Goal: Task Accomplishment & Management: Complete application form

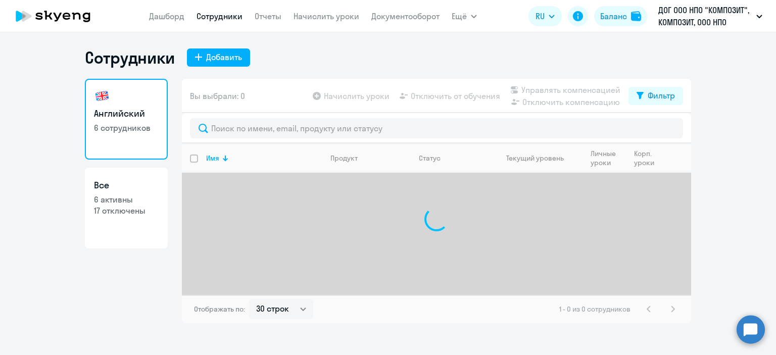
select select "30"
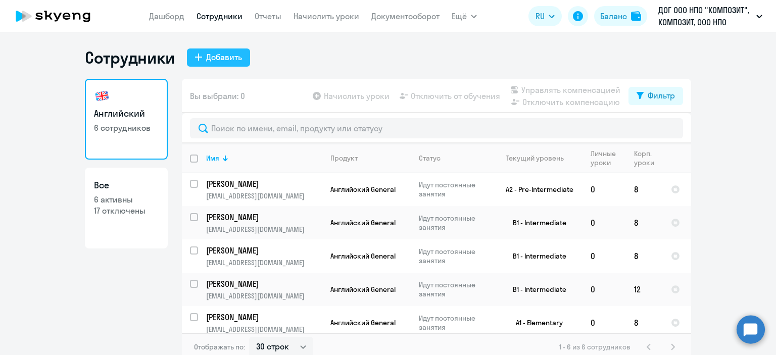
click at [226, 53] on div "Добавить" at bounding box center [224, 57] width 36 height 12
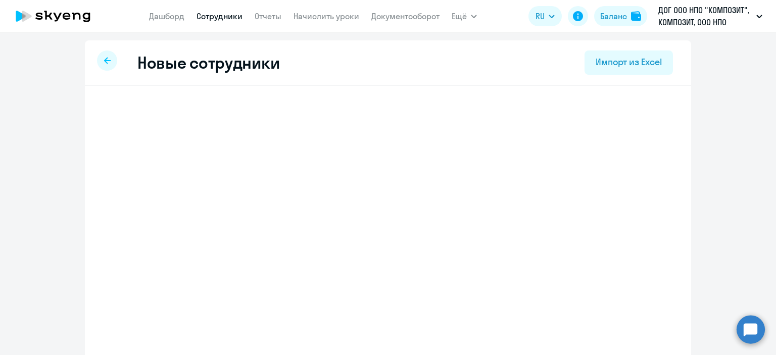
select select "english_adult_not_native_speaker"
select select "3"
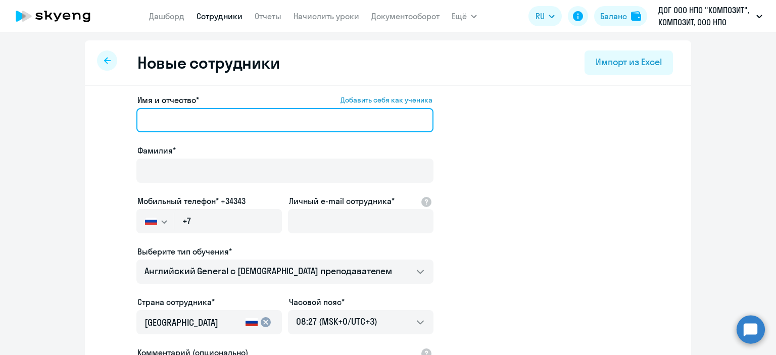
click at [203, 114] on input "Имя и отчество* Добавить себя как ученика" at bounding box center [284, 120] width 297 height 24
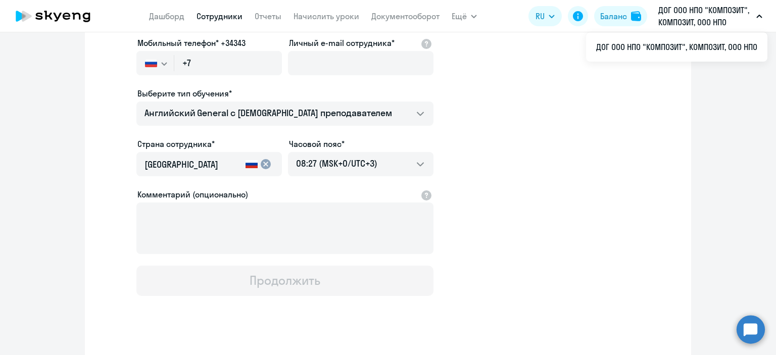
scroll to position [189, 0]
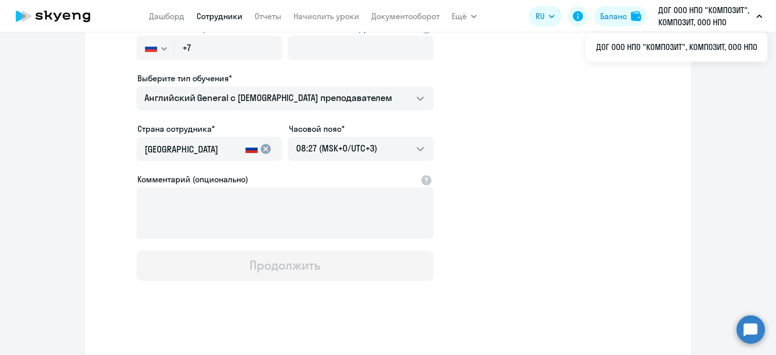
click at [201, 153] on input "[GEOGRAPHIC_DATA]" at bounding box center [193, 149] width 97 height 13
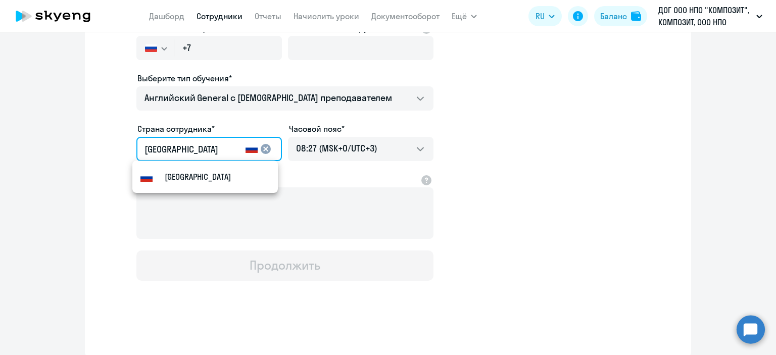
click at [201, 153] on input "[GEOGRAPHIC_DATA]" at bounding box center [193, 149] width 97 height 13
click at [517, 175] on app-new-student-form "Имя и отчество* Добавить себя как ученика Это поле является обязательным Фамили…" at bounding box center [388, 93] width 574 height 376
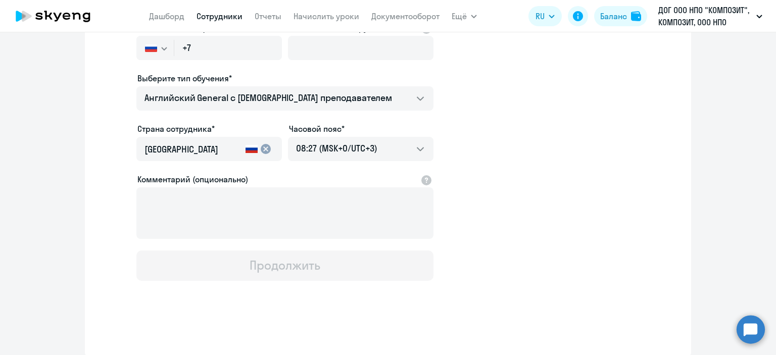
click at [226, 154] on input "[GEOGRAPHIC_DATA]" at bounding box center [193, 149] width 97 height 13
click at [261, 148] on mat-icon "cancel" at bounding box center [266, 149] width 12 height 12
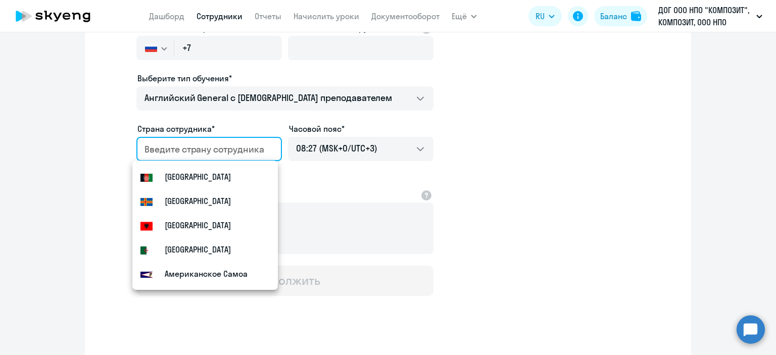
click at [208, 154] on input "country" at bounding box center [207, 149] width 125 height 13
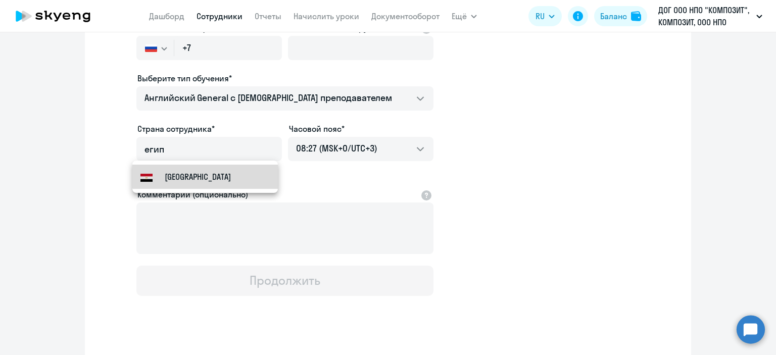
click at [215, 168] on mat-option "[GEOGRAPHIC_DATA]" at bounding box center [205, 177] width 146 height 24
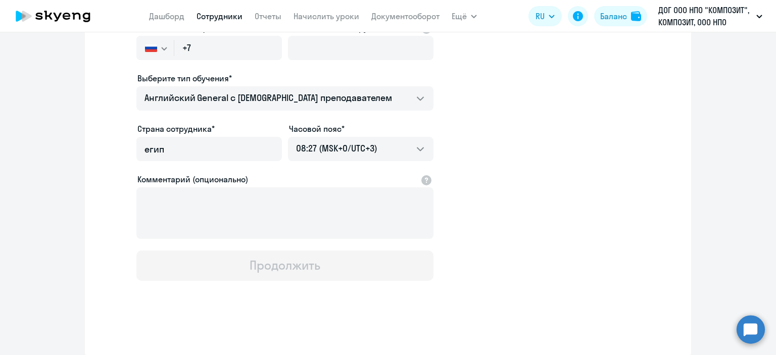
type input "[GEOGRAPHIC_DATA]"
click at [463, 175] on app-new-student-form "Имя и отчество* Добавить себя как ученика Это поле является обязательным Фамили…" at bounding box center [388, 93] width 574 height 376
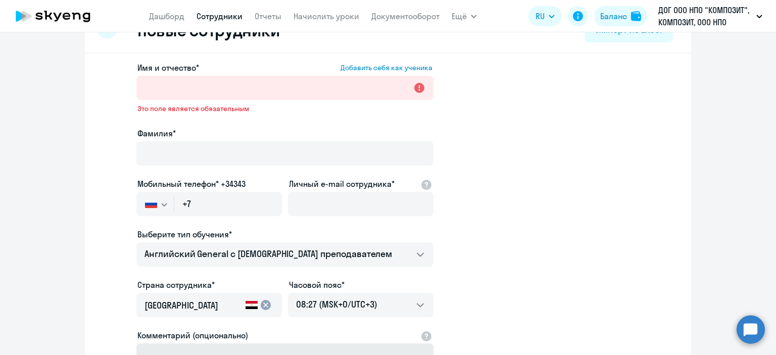
scroll to position [51, 0]
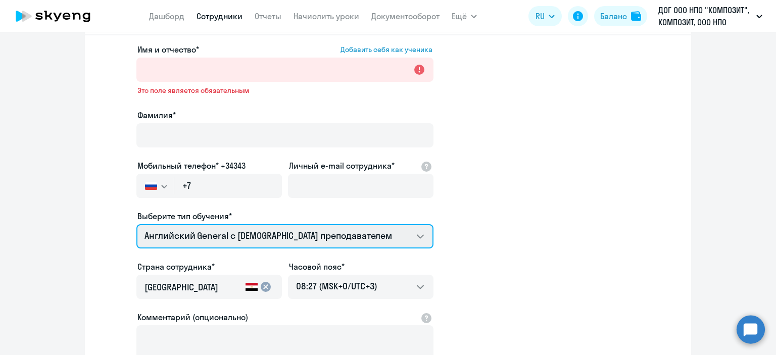
click at [406, 237] on select "Английский General с [DEMOGRAPHIC_DATA] преподавателем Премиум [DEMOGRAPHIC_DAT…" at bounding box center [284, 236] width 297 height 24
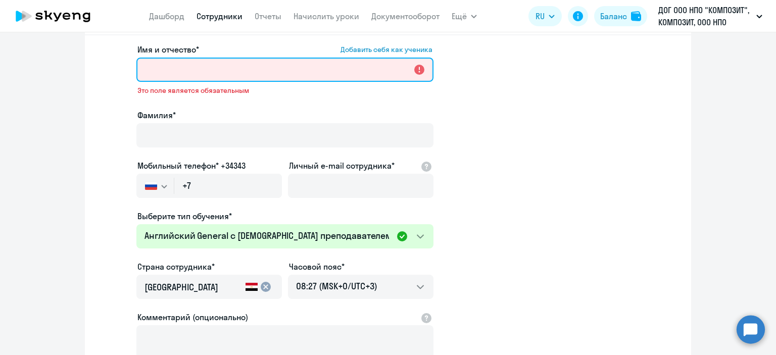
click at [160, 63] on input "Имя и отчество* Добавить себя как ученика" at bounding box center [284, 70] width 297 height 24
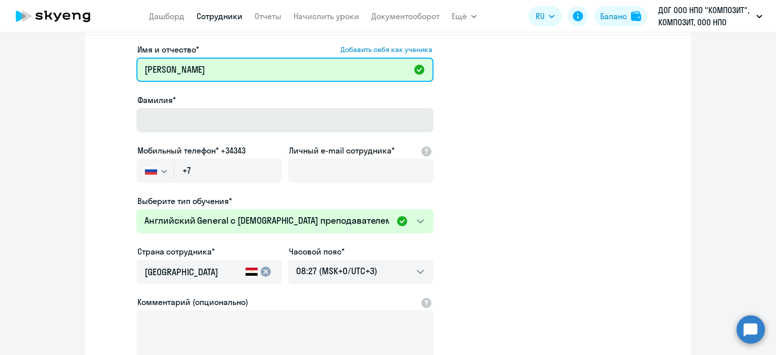
type input "[PERSON_NAME]"
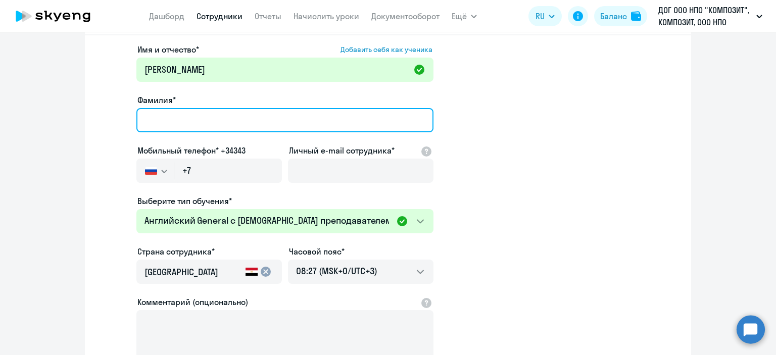
click at [307, 115] on input "Фамилия*" at bounding box center [284, 120] width 297 height 24
type input "[PERSON_NAME]"
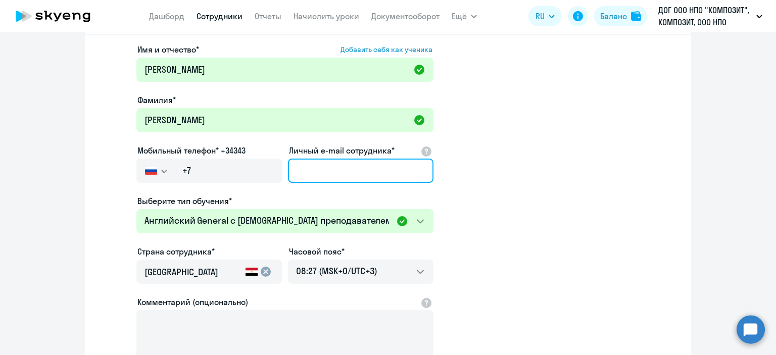
drag, startPoint x: 313, startPoint y: 169, endPoint x: 246, endPoint y: 173, distance: 66.9
click at [312, 168] on input "Личный e-mail сотрудника*" at bounding box center [361, 171] width 146 height 24
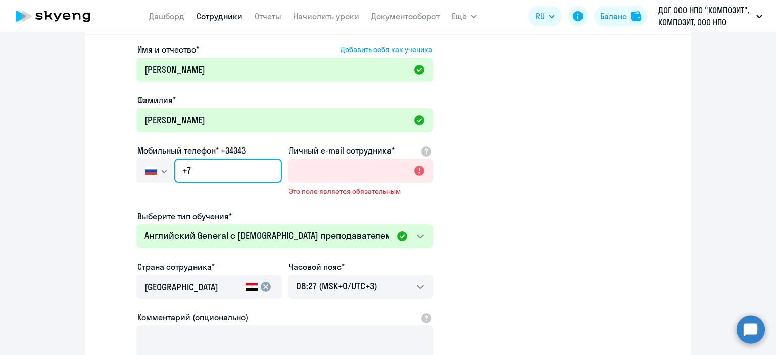
click at [211, 169] on input "+7" at bounding box center [228, 171] width 108 height 24
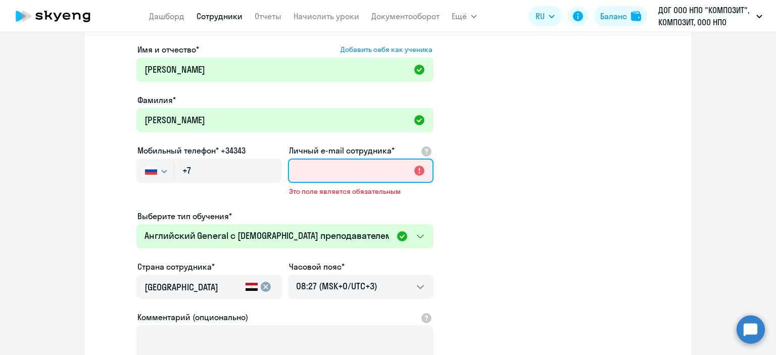
click at [343, 166] on input "Личный e-mail сотрудника*" at bounding box center [361, 171] width 146 height 24
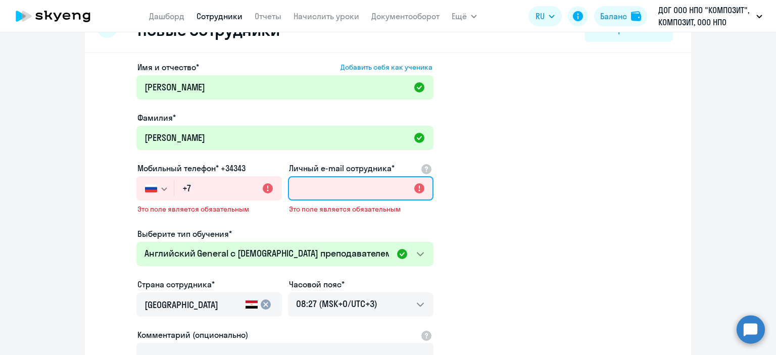
scroll to position [0, 0]
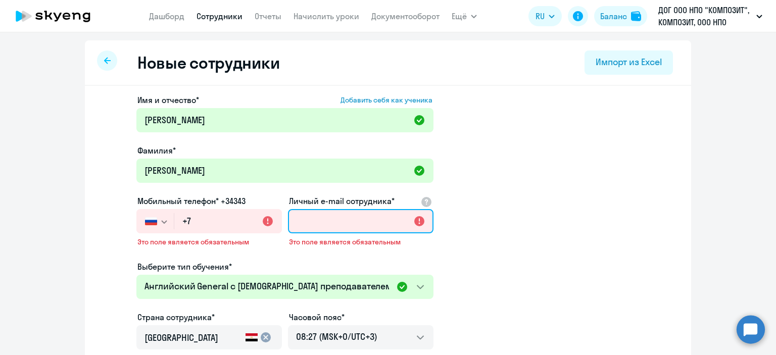
paste input "[EMAIL_ADDRESS][DOMAIN_NAME]"
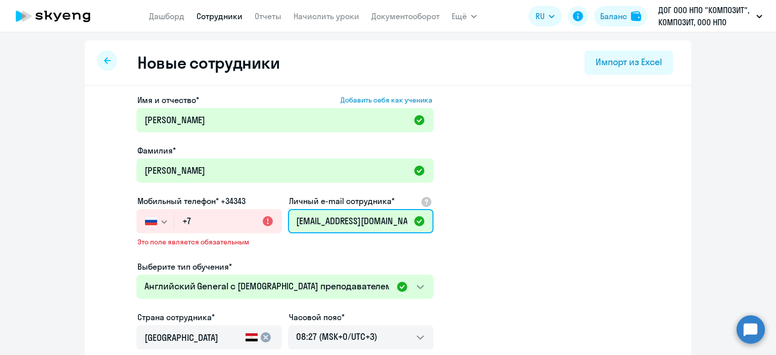
type input "[EMAIL_ADDRESS][DOMAIN_NAME]"
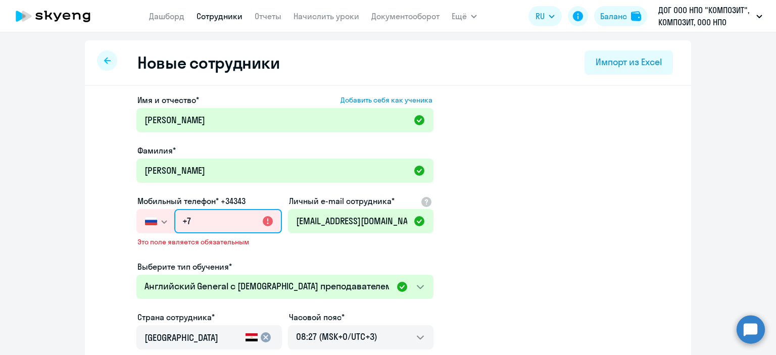
click at [204, 221] on input "+7" at bounding box center [228, 221] width 108 height 24
paste input "[PHONE_NUMBER]"
type input "[PHONE_NUMBER]"
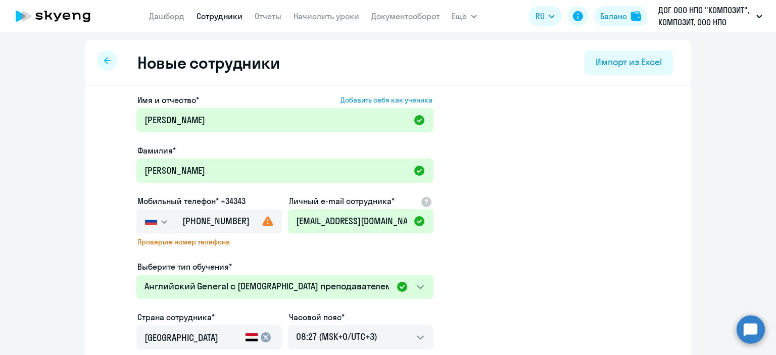
click at [275, 244] on span "Проверьте номер телефона" at bounding box center [209, 242] width 144 height 9
click at [189, 220] on input "[PHONE_NUMBER]" at bounding box center [228, 221] width 108 height 24
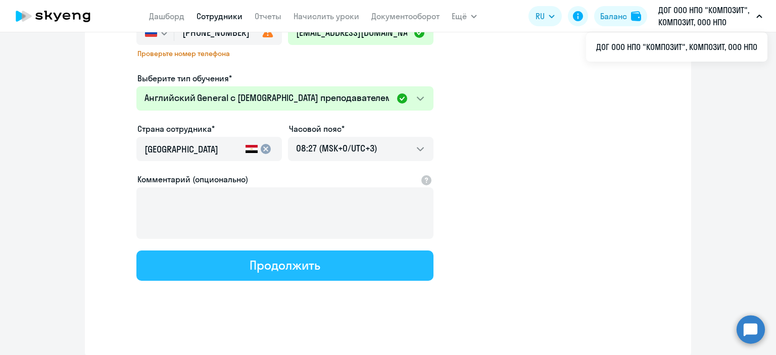
click at [366, 268] on button "Продолжить" at bounding box center [284, 266] width 297 height 30
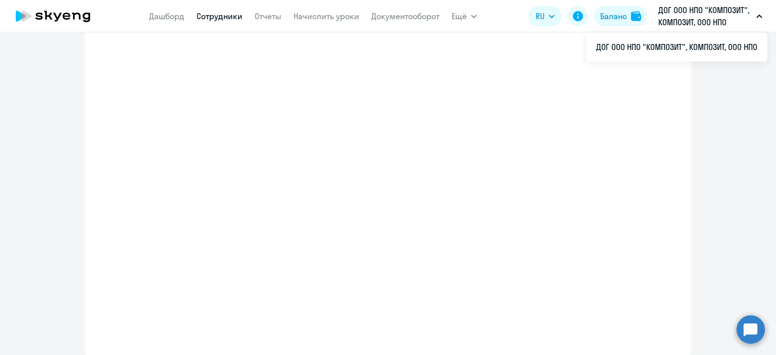
select select "english_adult_not_native_speaker"
select select "3"
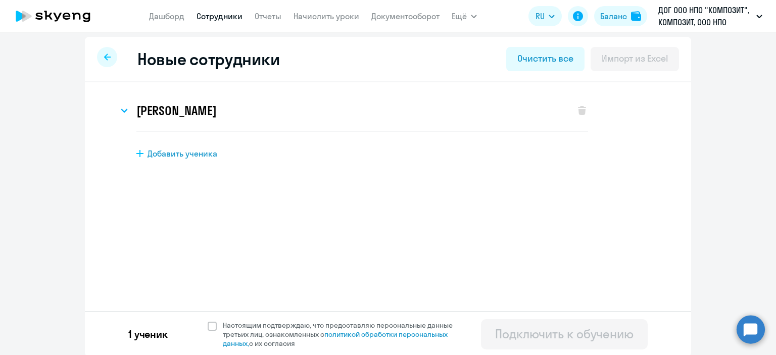
scroll to position [5, 0]
click at [208, 329] on span at bounding box center [212, 325] width 9 height 9
click at [208, 320] on input "Настоящим подтверждаю, что предоставляю персональные данные третьих лиц, ознако…" at bounding box center [207, 319] width 1 height 1
checkbox input "true"
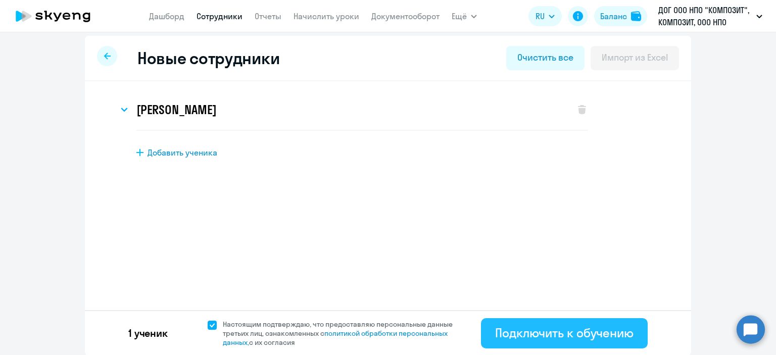
click at [578, 328] on div "Подключить к обучению" at bounding box center [564, 333] width 139 height 16
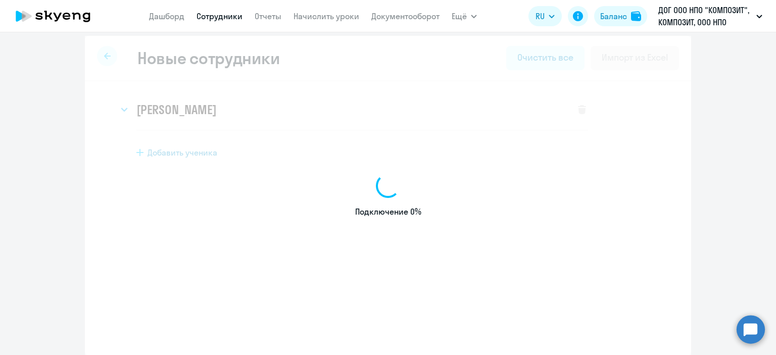
select select "english_adult_not_native_speaker"
select select "3"
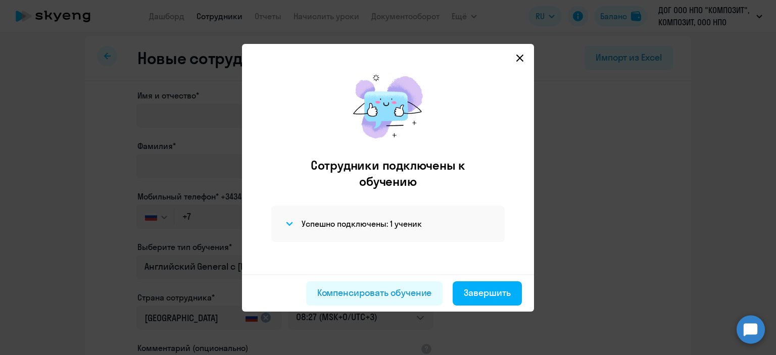
click at [518, 57] on icon at bounding box center [520, 58] width 8 height 8
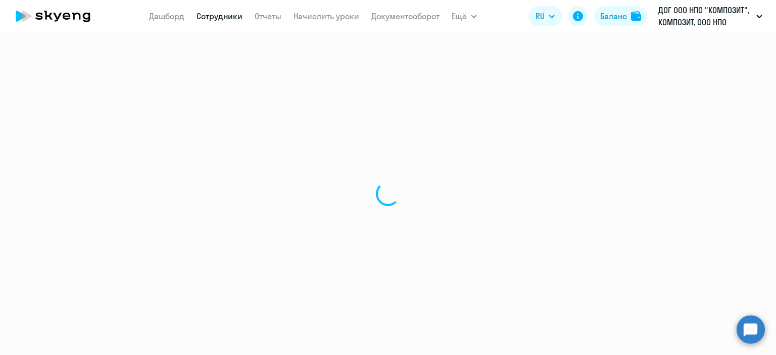
select select "30"
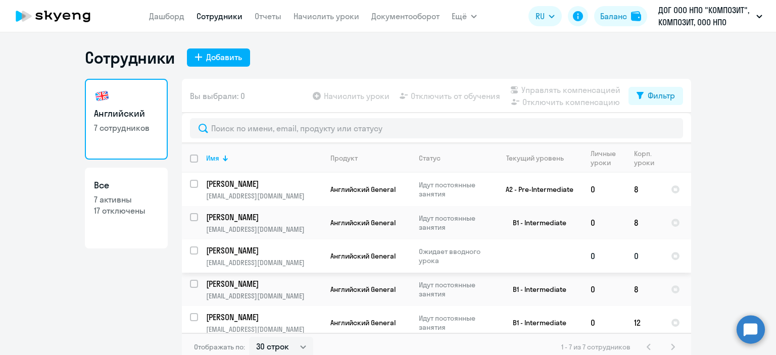
scroll to position [51, 0]
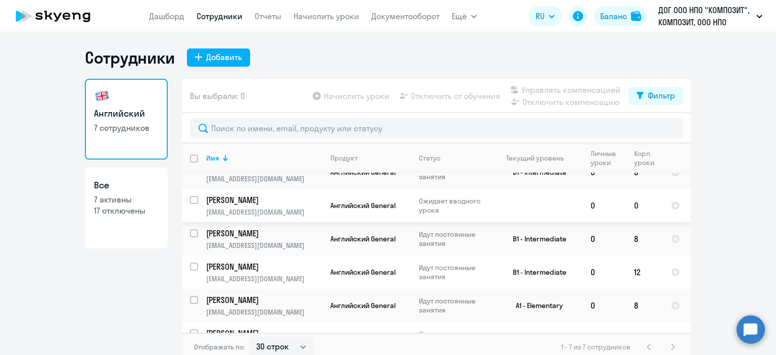
click at [548, 196] on td at bounding box center [536, 205] width 94 height 33
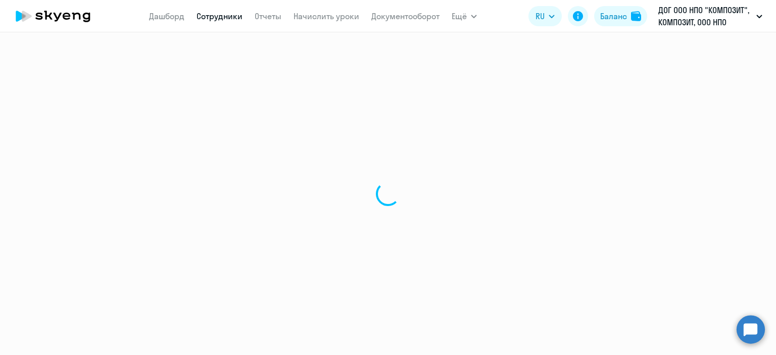
select select "english"
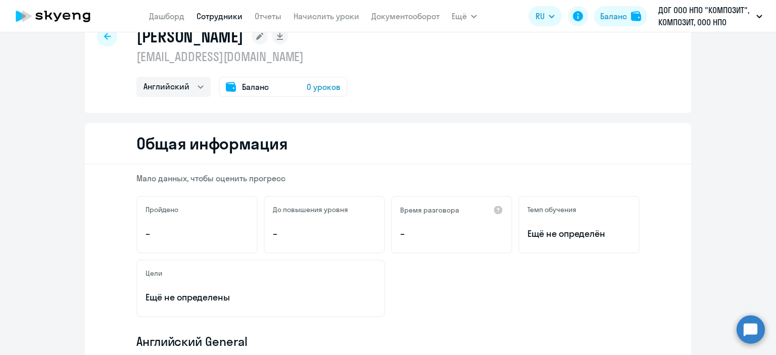
scroll to position [51, 0]
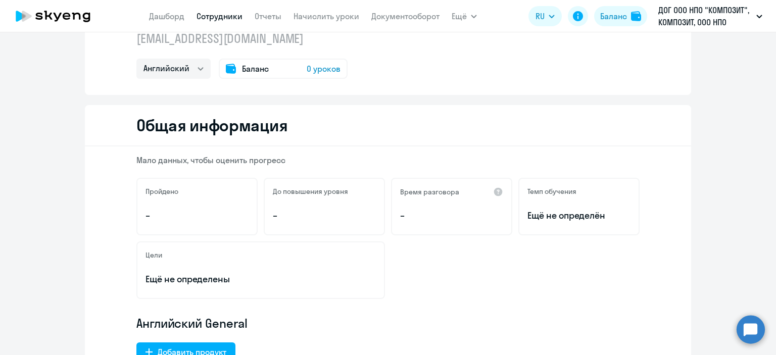
click at [318, 69] on span "0 уроков" at bounding box center [324, 69] width 34 height 12
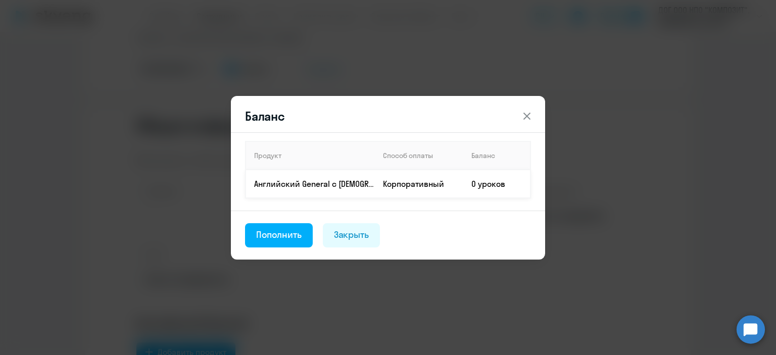
click at [485, 181] on td "0 уроков" at bounding box center [497, 184] width 67 height 28
click at [477, 184] on td "0 уроков" at bounding box center [497, 184] width 67 height 28
click at [293, 238] on div "Пополнить" at bounding box center [278, 234] width 45 height 13
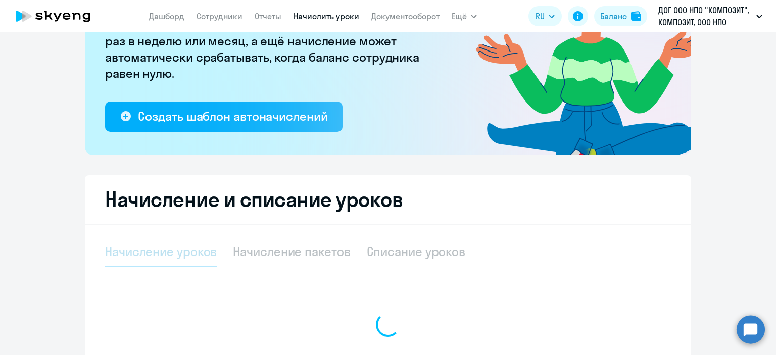
scroll to position [242, 0]
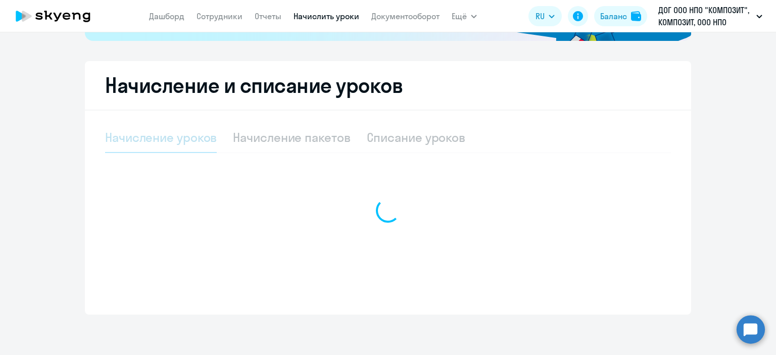
select select "10"
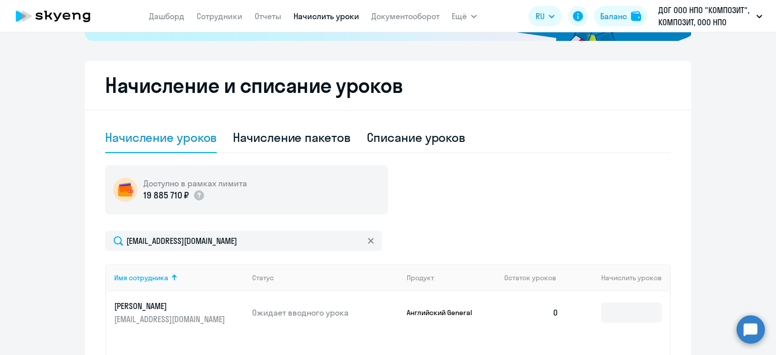
scroll to position [388, 0]
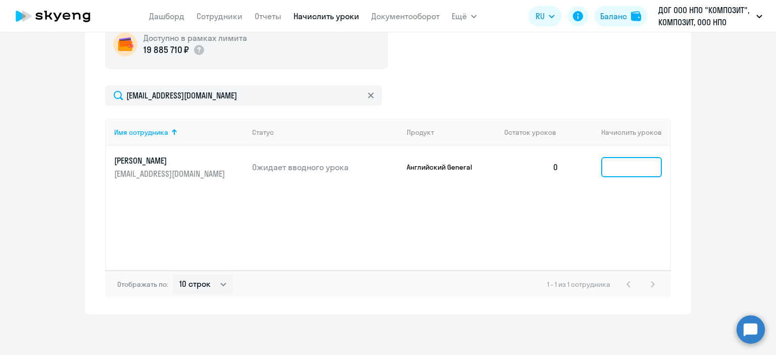
click at [617, 168] on input at bounding box center [632, 167] width 61 height 20
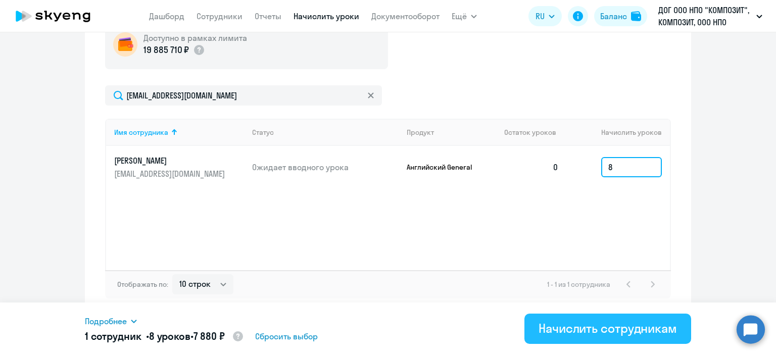
type input "8"
click at [637, 330] on div "Начислить сотрудникам" at bounding box center [608, 328] width 139 height 16
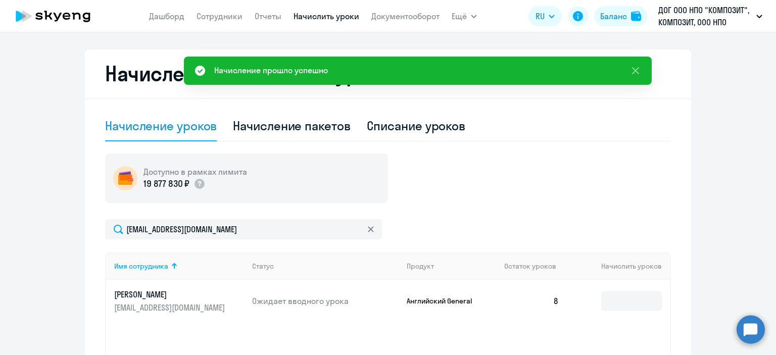
scroll to position [236, 0]
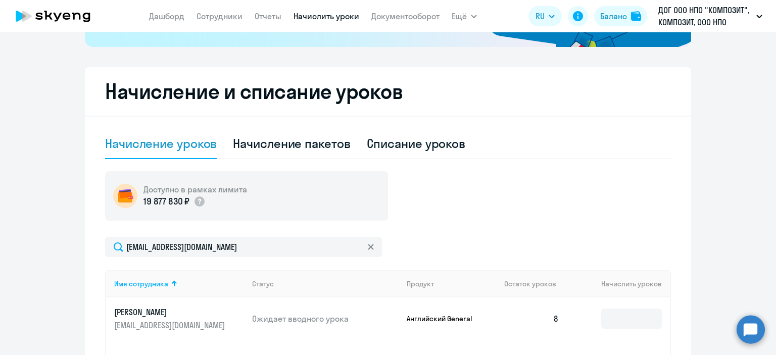
drag, startPoint x: 345, startPoint y: 318, endPoint x: 244, endPoint y: 317, distance: 101.6
click at [244, 317] on td "Ожидает вводного урока" at bounding box center [321, 319] width 155 height 42
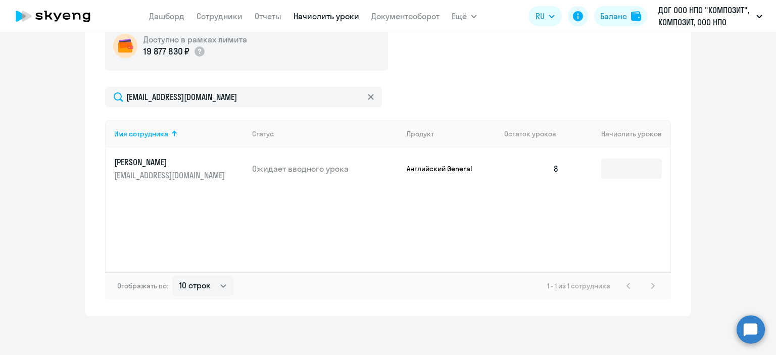
scroll to position [388, 0]
